Goal: Check status: Check status

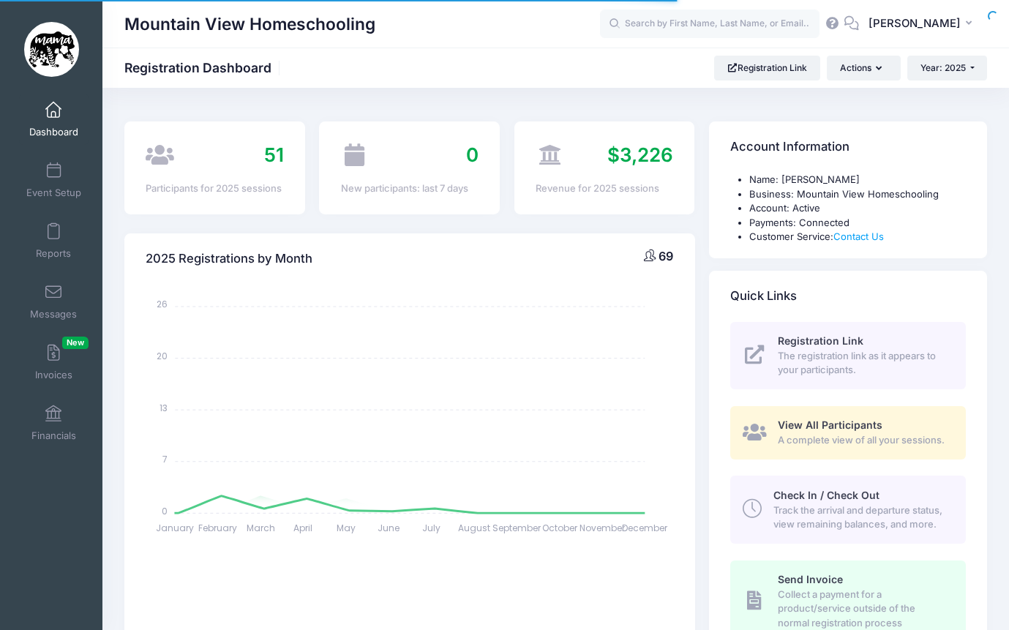
select select
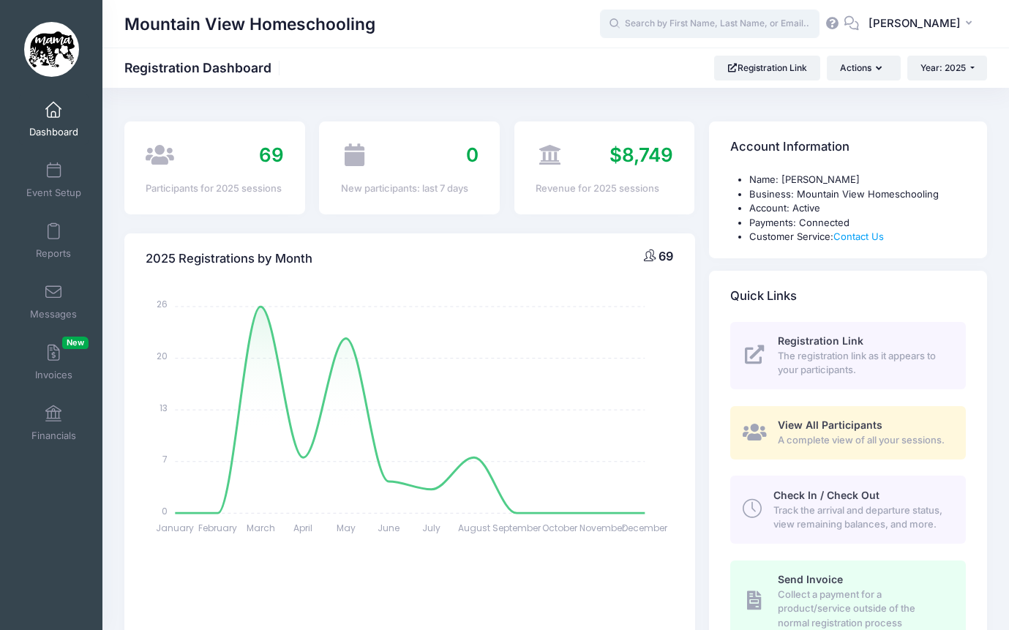
click at [680, 29] on input "text" at bounding box center [710, 24] width 220 height 29
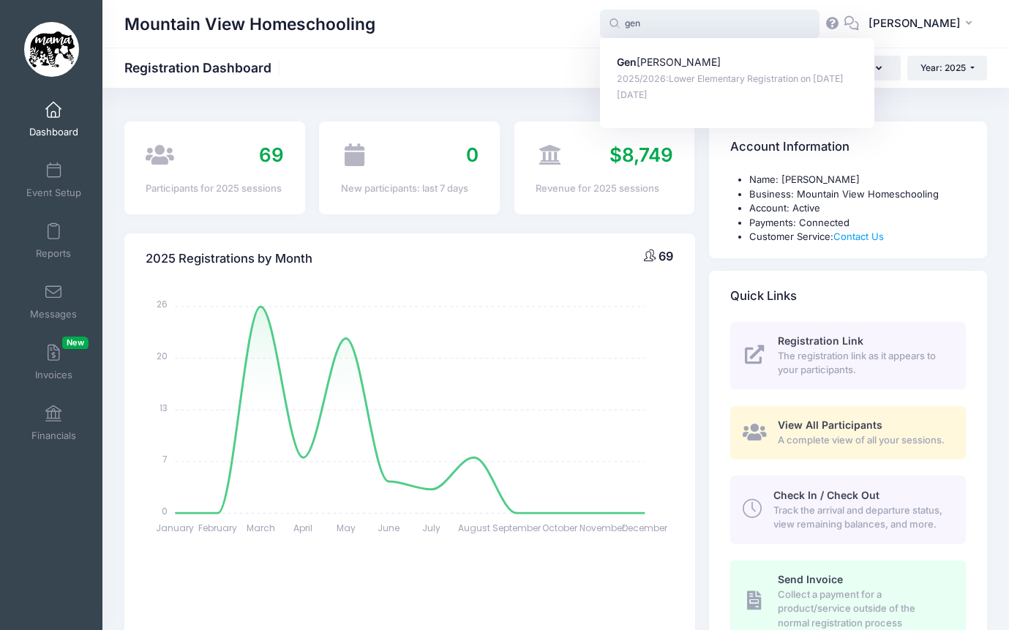
type input "[PERSON_NAME] (2025/2026:Lower Elementary Registration, [DATE])"
click at [705, 64] on p "Gen [PERSON_NAME]" at bounding box center [737, 62] width 241 height 15
